Goal: Navigation & Orientation: Find specific page/section

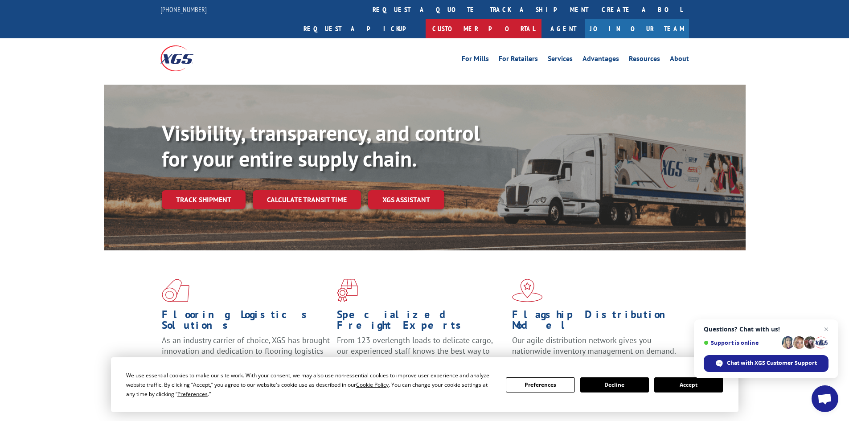
click at [542, 19] on link "Customer Portal" at bounding box center [484, 28] width 116 height 19
click at [678, 55] on link "About" at bounding box center [679, 60] width 19 height 10
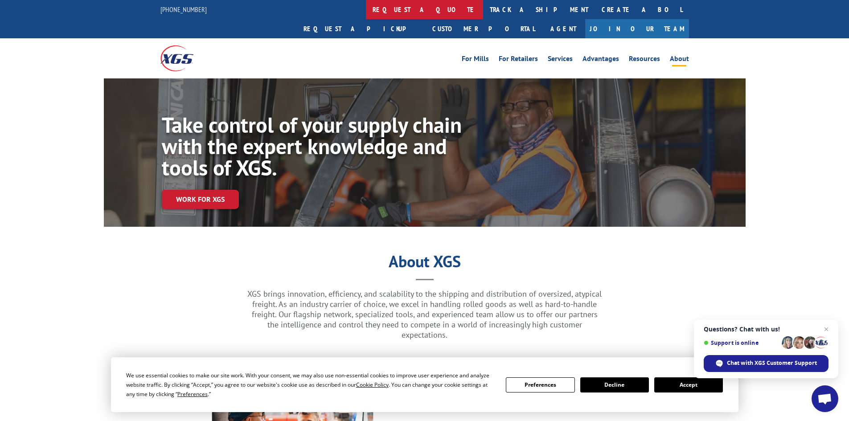
click at [366, 13] on link "request a quote" at bounding box center [424, 9] width 117 height 19
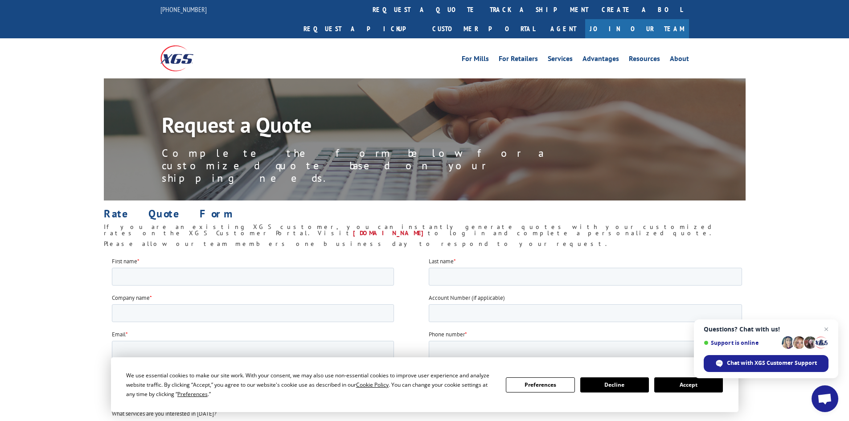
drag, startPoint x: 387, startPoint y: 7, endPoint x: 399, endPoint y: 10, distance: 12.6
click at [483, 7] on link "track a shipment" at bounding box center [539, 9] width 112 height 19
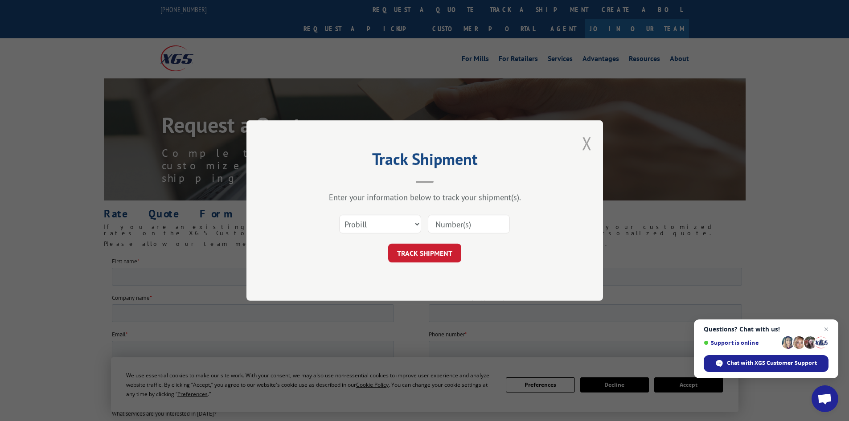
click at [585, 144] on button "Close modal" at bounding box center [587, 143] width 10 height 24
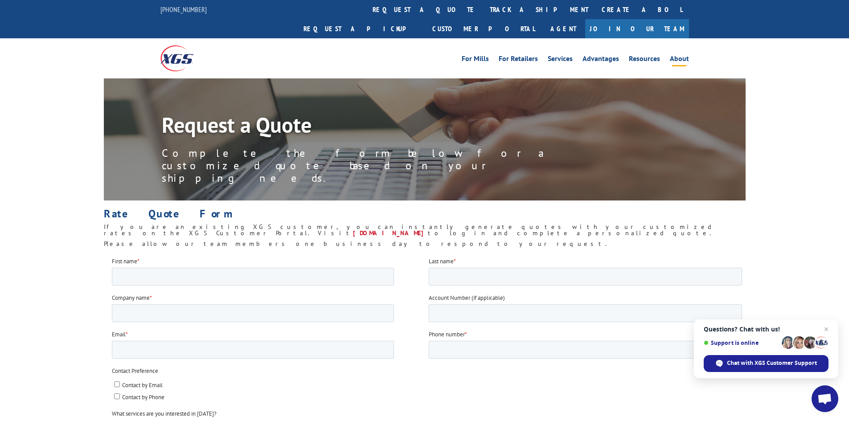
click at [678, 55] on link "About" at bounding box center [679, 60] width 19 height 10
